Goal: Task Accomplishment & Management: Use online tool/utility

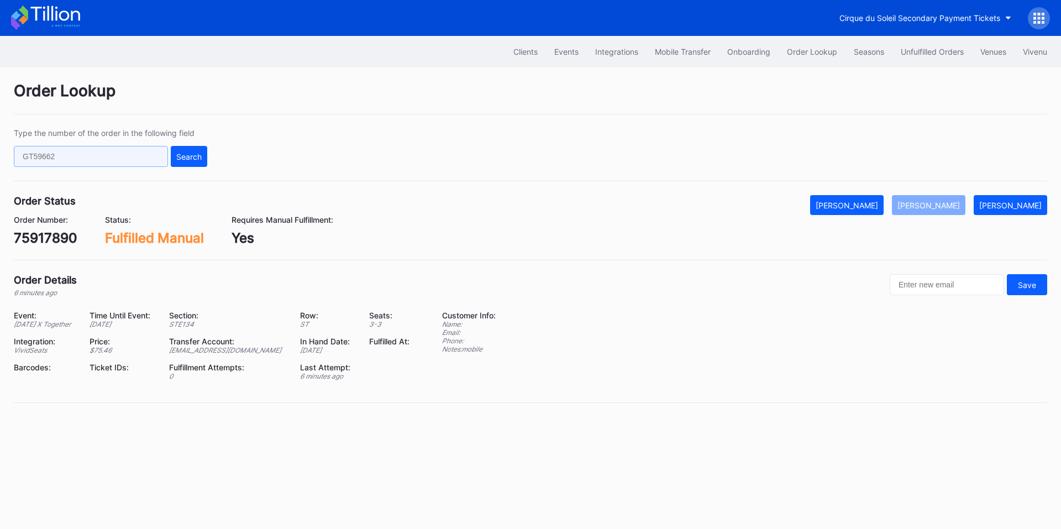
click at [117, 162] on input "text" at bounding box center [91, 156] width 154 height 21
paste input "625384710"
click at [179, 153] on div "Search" at bounding box center [188, 156] width 25 height 9
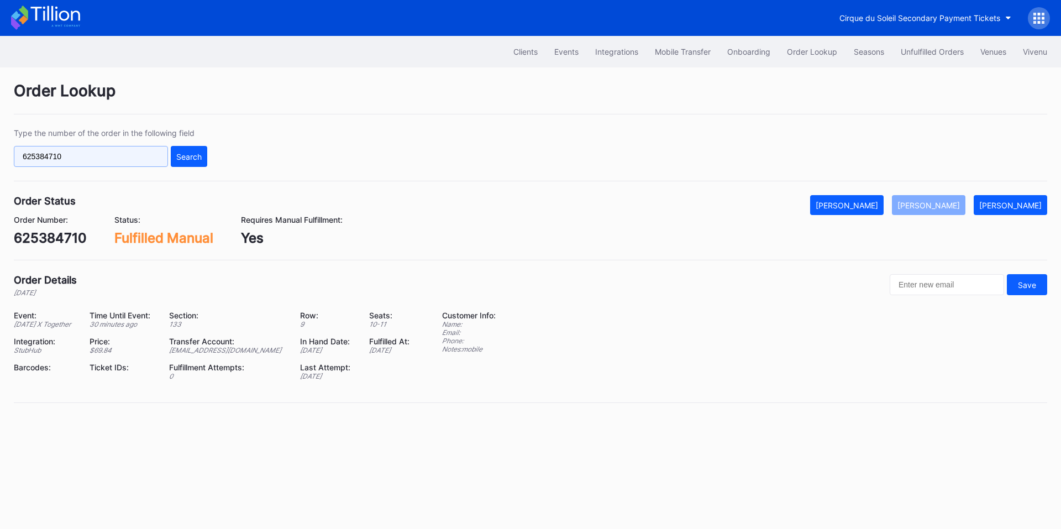
click at [124, 160] on input "625384710" at bounding box center [91, 156] width 154 height 21
paste input "625384710"
click at [144, 155] on input "625384710625384710" at bounding box center [91, 156] width 154 height 21
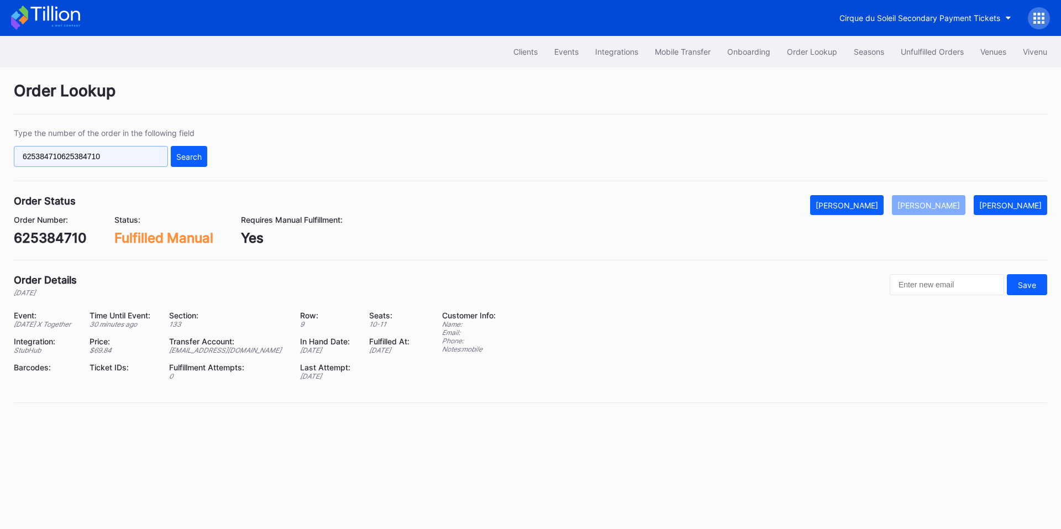
click at [144, 155] on input "625384710625384710" at bounding box center [91, 156] width 154 height 21
paste input "text"
type input "625384710"
click at [190, 155] on div "Search" at bounding box center [188, 156] width 25 height 9
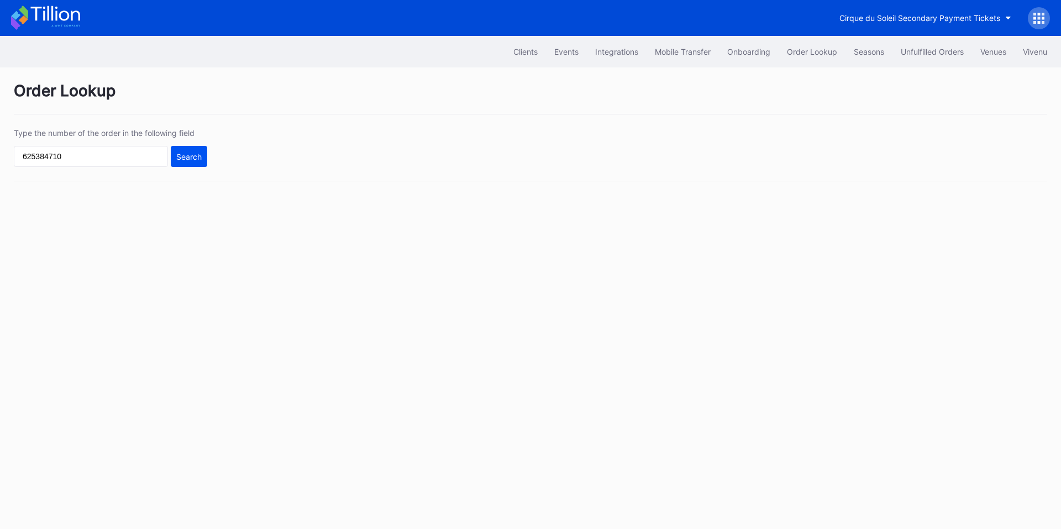
click at [196, 156] on div "Search" at bounding box center [188, 156] width 25 height 9
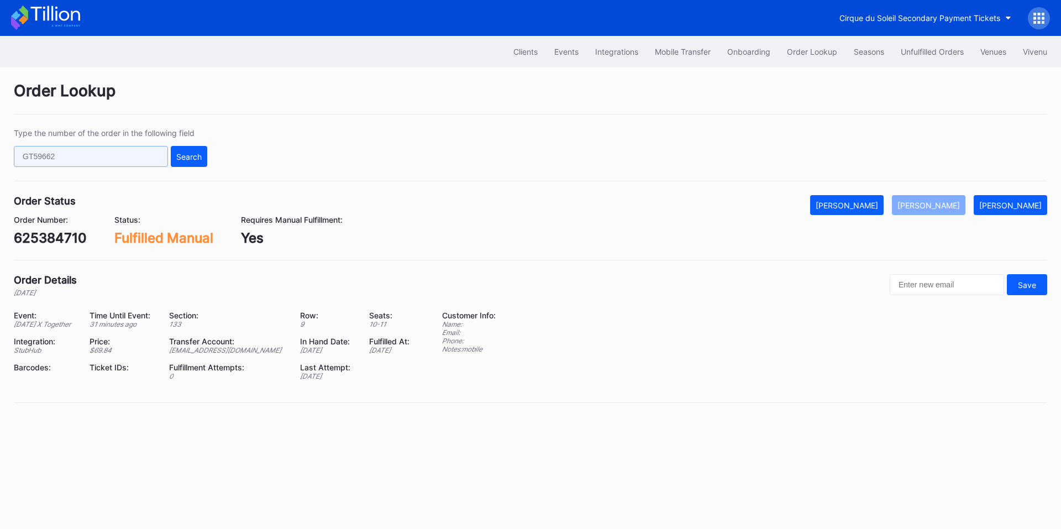
click at [102, 157] on input "text" at bounding box center [91, 156] width 154 height 21
paste input "625512911"
drag, startPoint x: 194, startPoint y: 157, endPoint x: 203, endPoint y: 152, distance: 10.9
click at [195, 157] on div "Search" at bounding box center [188, 156] width 25 height 9
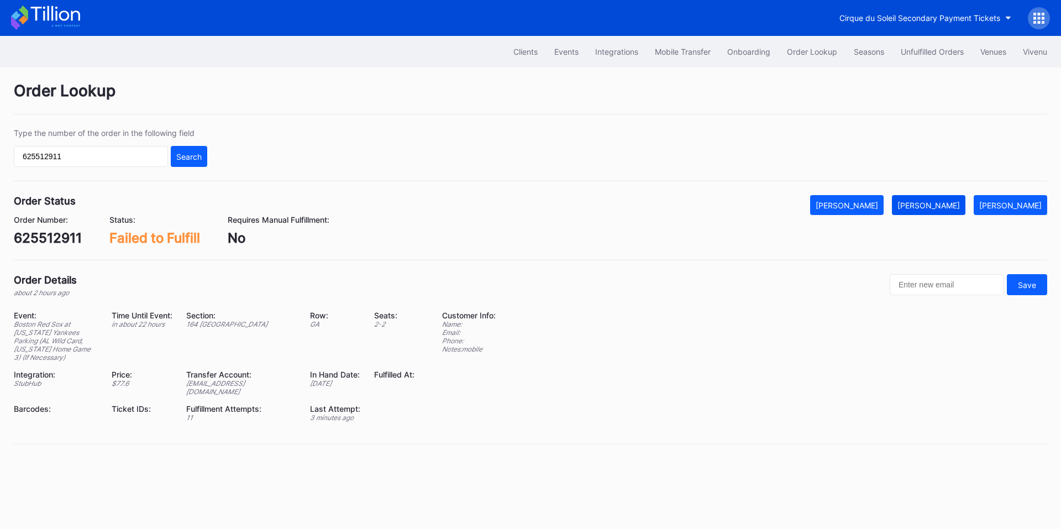
click at [947, 209] on div "Mark Fulfilled" at bounding box center [928, 205] width 62 height 9
click at [127, 155] on input "625512911" at bounding box center [91, 156] width 154 height 21
paste input "970212878"
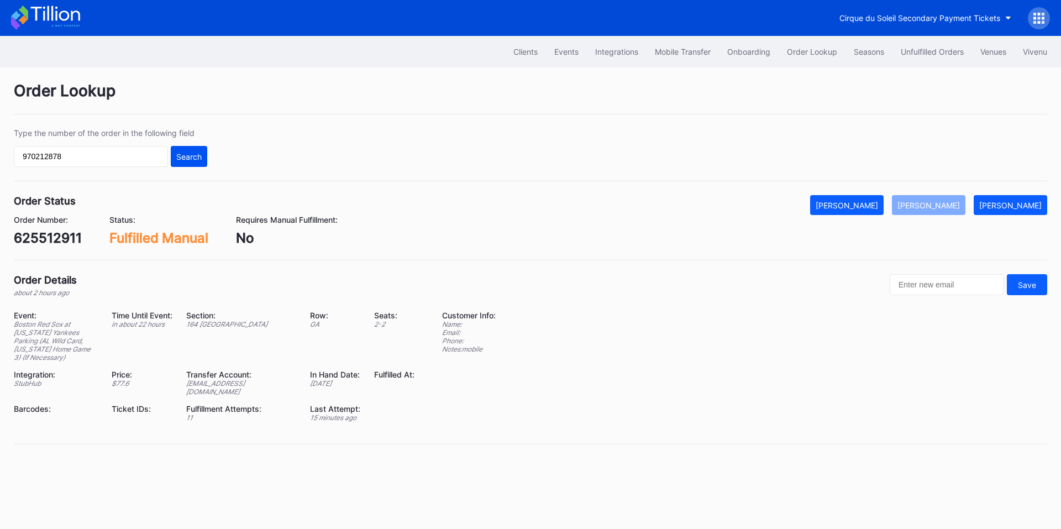
click at [173, 159] on button "Search" at bounding box center [189, 156] width 36 height 21
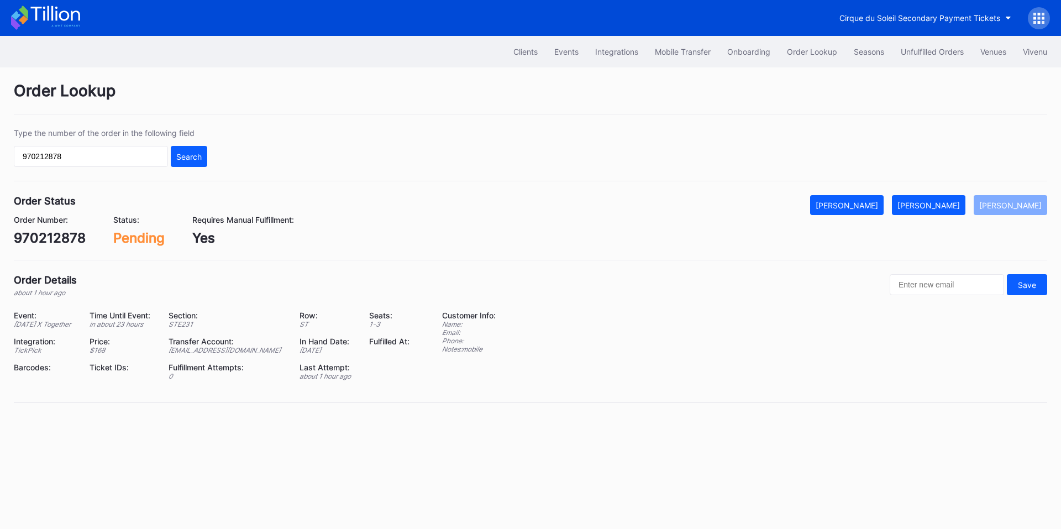
drag, startPoint x: 950, startPoint y: 204, endPoint x: 1059, endPoint y: 219, distance: 109.8
click at [950, 204] on div "[PERSON_NAME]" at bounding box center [928, 205] width 62 height 9
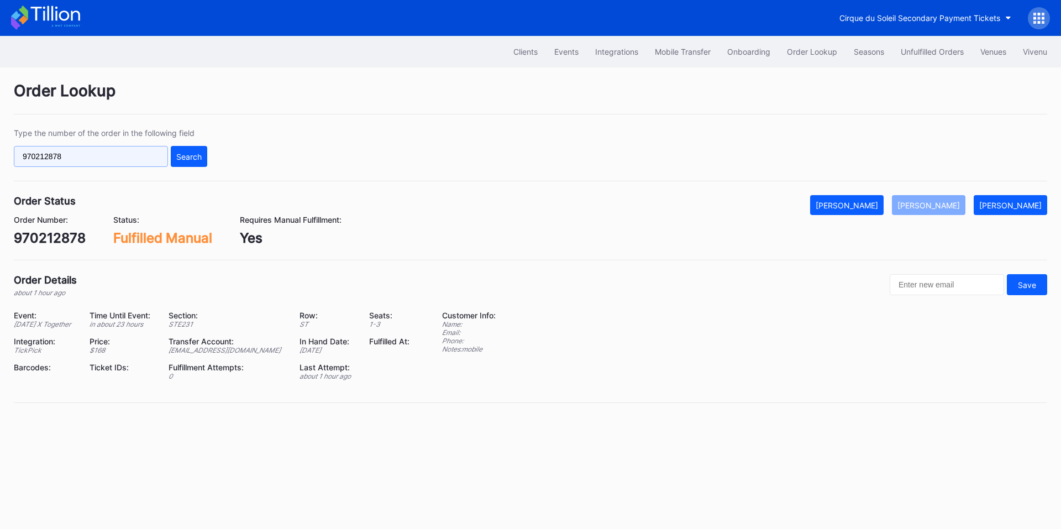
click at [140, 156] on input "970212878" at bounding box center [91, 156] width 154 height 21
paste input "346576117"
click at [196, 163] on button "Search" at bounding box center [189, 156] width 36 height 21
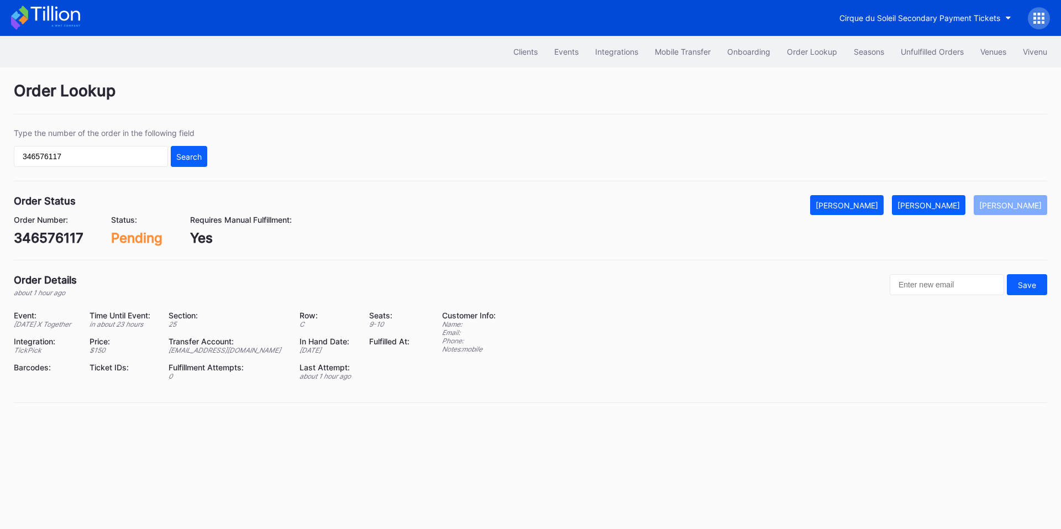
drag, startPoint x: 942, startPoint y: 199, endPoint x: 1020, endPoint y: 219, distance: 80.0
click at [942, 199] on button "[PERSON_NAME]" at bounding box center [928, 205] width 73 height 20
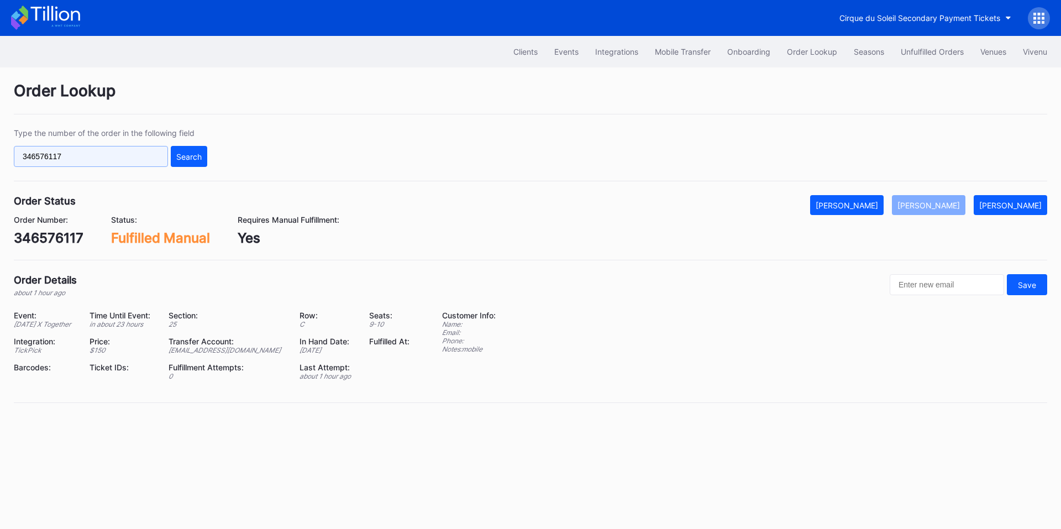
click at [125, 156] on input "346576117" at bounding box center [91, 156] width 154 height 21
paste input "625520670"
click at [187, 156] on div "Search" at bounding box center [188, 156] width 25 height 9
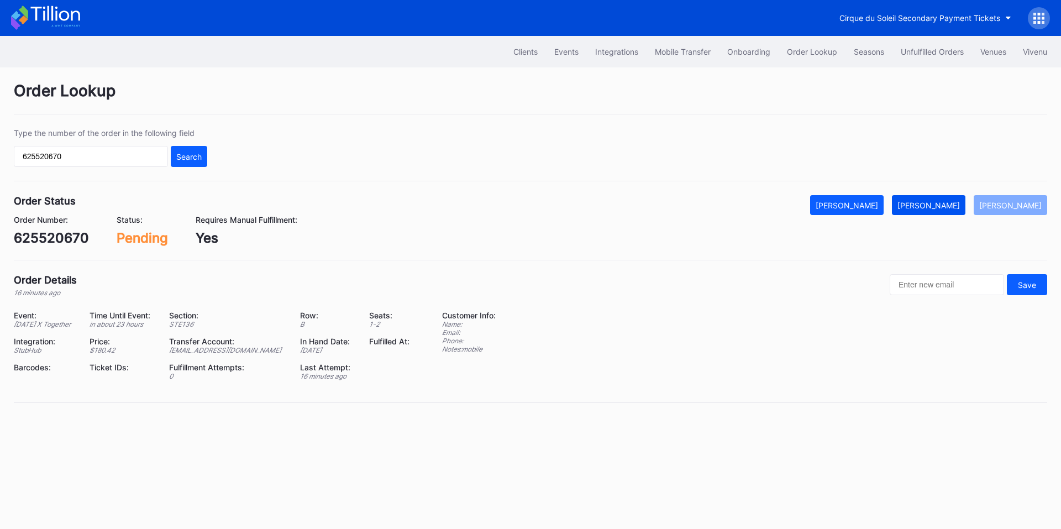
click at [947, 207] on div "[PERSON_NAME]" at bounding box center [928, 205] width 62 height 9
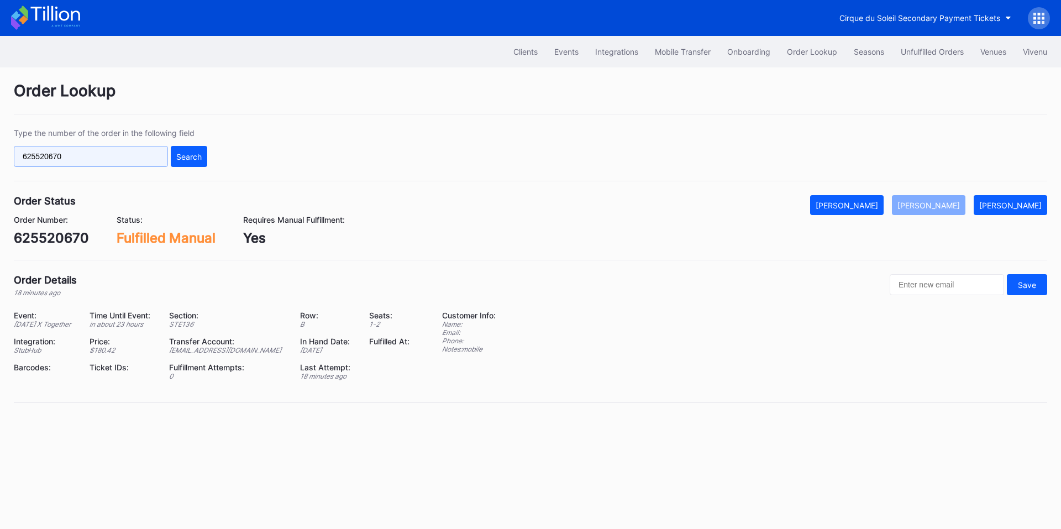
click at [65, 153] on input "625520670" at bounding box center [91, 156] width 154 height 21
paste input "xnd6t6lypo0"
click at [196, 162] on button "Search" at bounding box center [189, 156] width 36 height 21
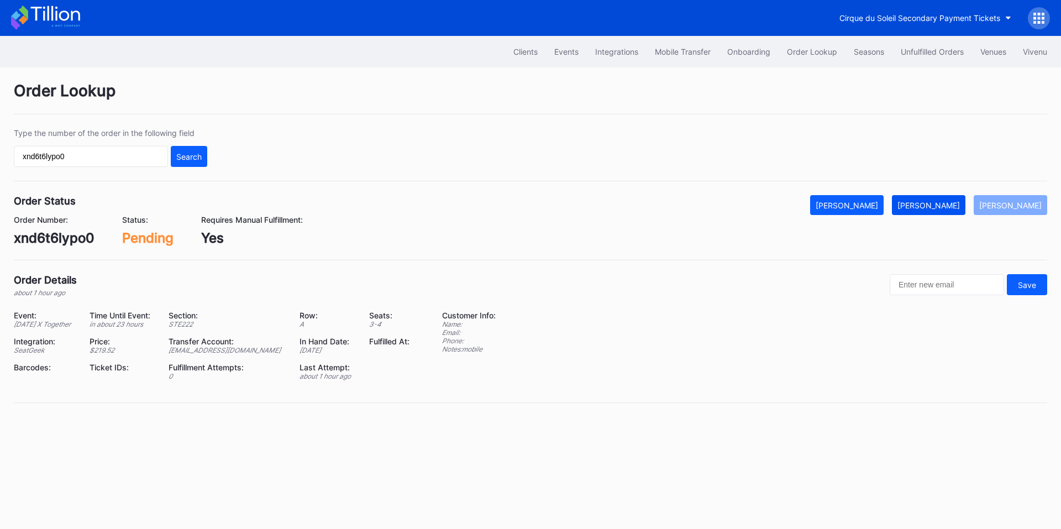
click at [939, 207] on div "[PERSON_NAME]" at bounding box center [928, 205] width 62 height 9
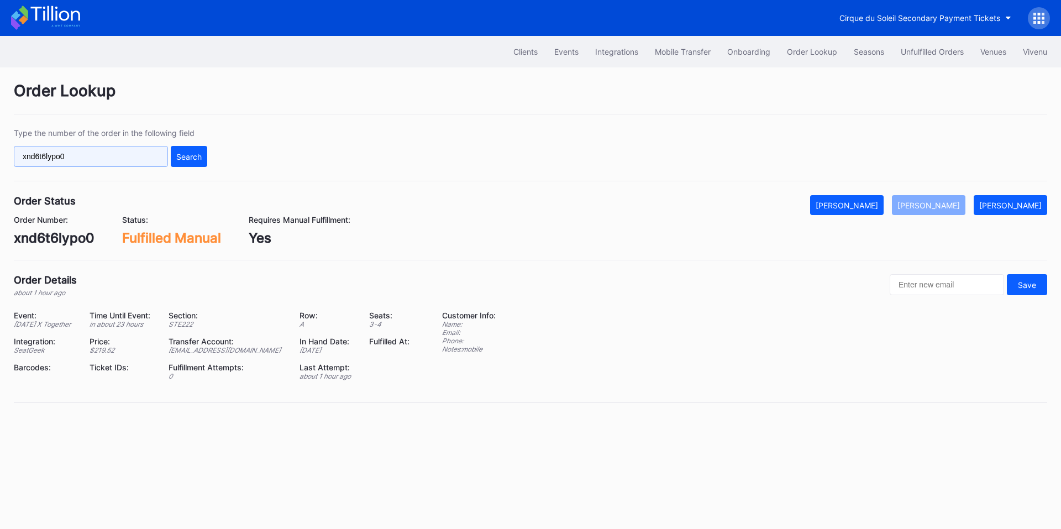
click at [96, 155] on input "xnd6t6lypo0" at bounding box center [91, 156] width 154 height 21
paste input "22p1sdyxpro"
type input "22p1sdyxpro"
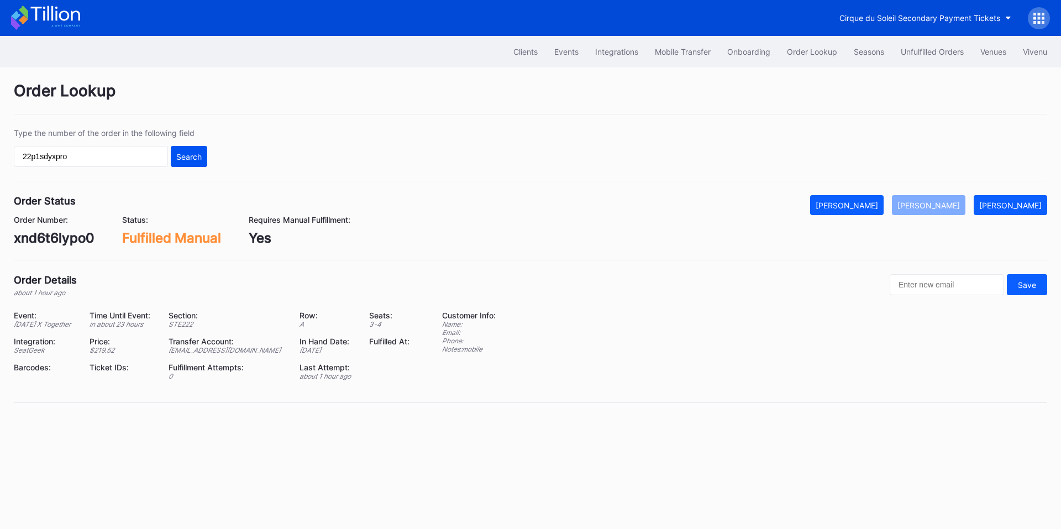
click at [185, 157] on div "Search" at bounding box center [188, 156] width 25 height 9
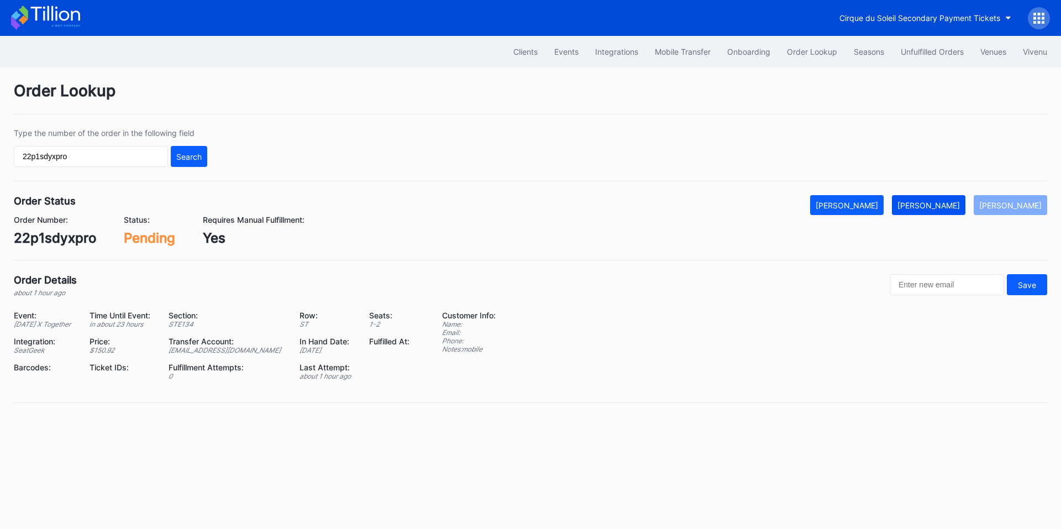
click at [946, 211] on button "[PERSON_NAME]" at bounding box center [928, 205] width 73 height 20
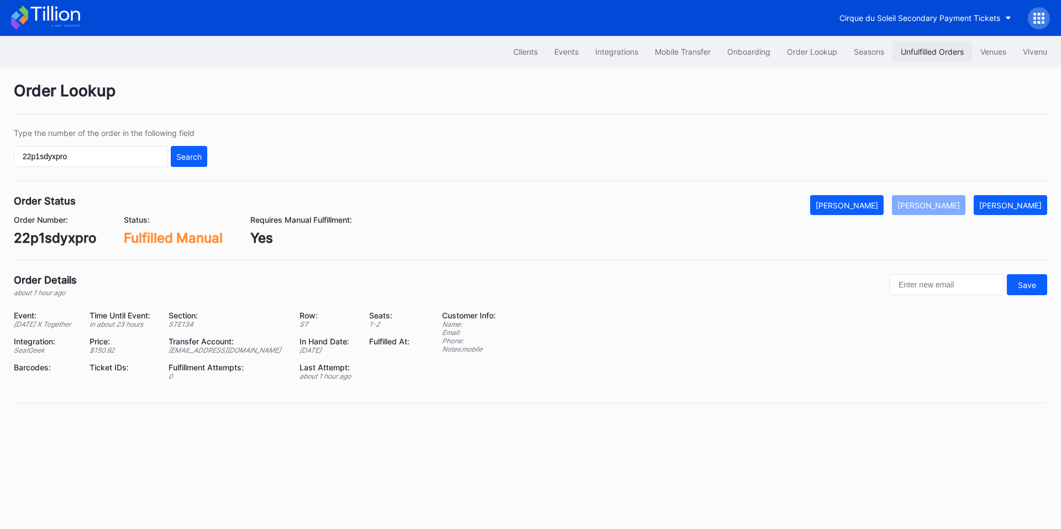
click at [948, 53] on div "Unfulfilled Orders" at bounding box center [932, 51] width 63 height 9
